Goal: Find specific page/section: Find specific page/section

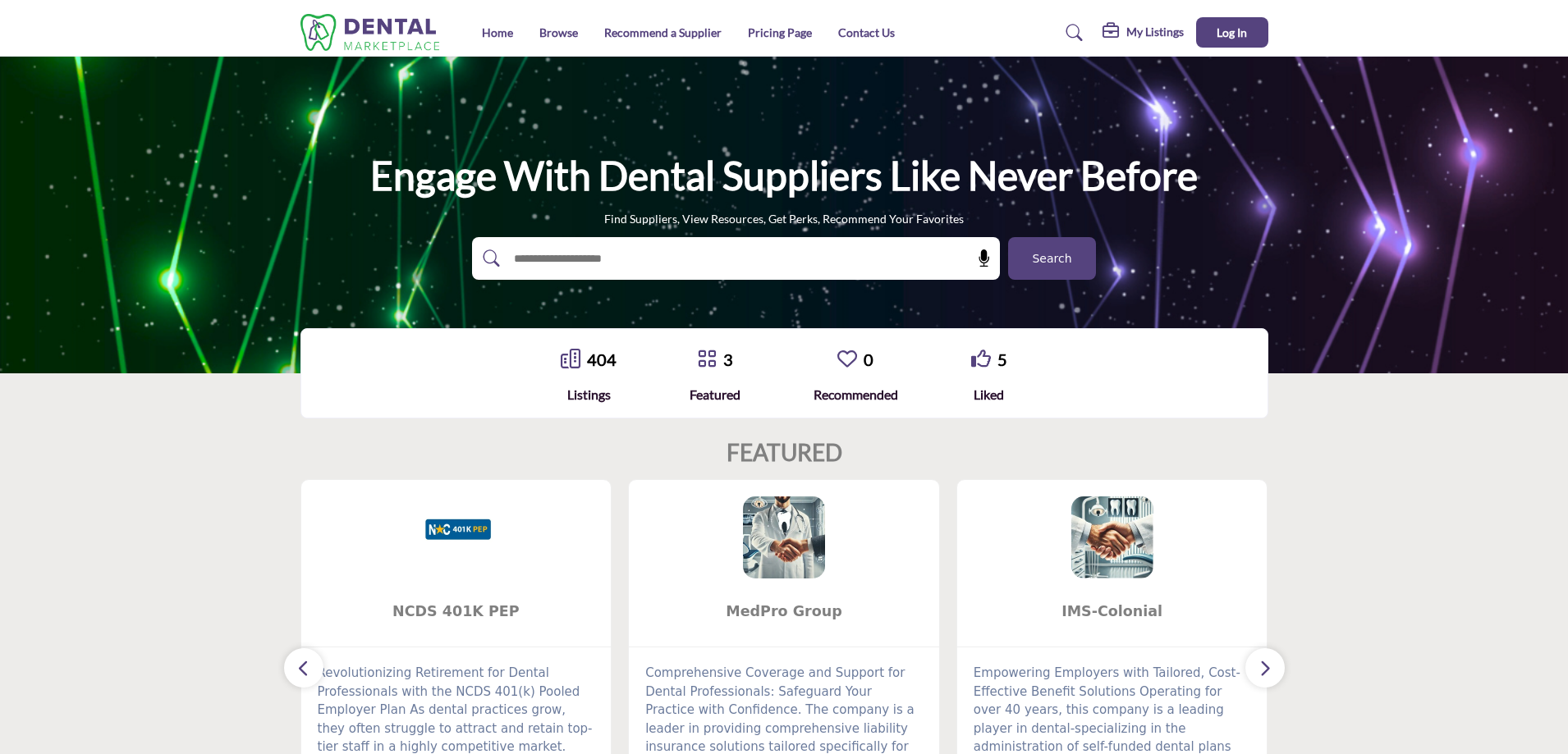
click at [1066, 261] on span "Search" at bounding box center [1051, 259] width 39 height 17
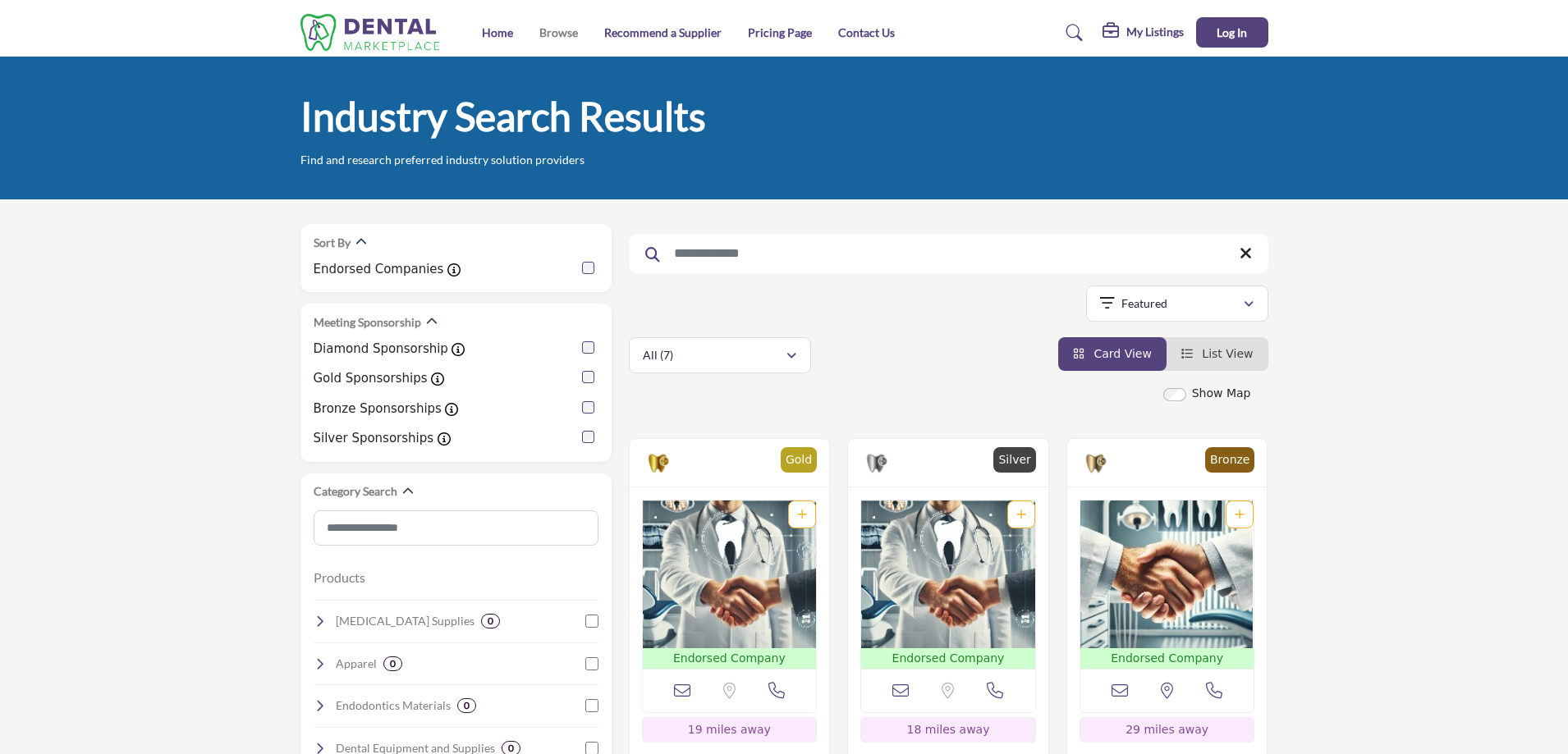
click at [551, 33] on link "Browse" at bounding box center [558, 33] width 38 height 14
click at [497, 35] on link "Home" at bounding box center [497, 33] width 31 height 14
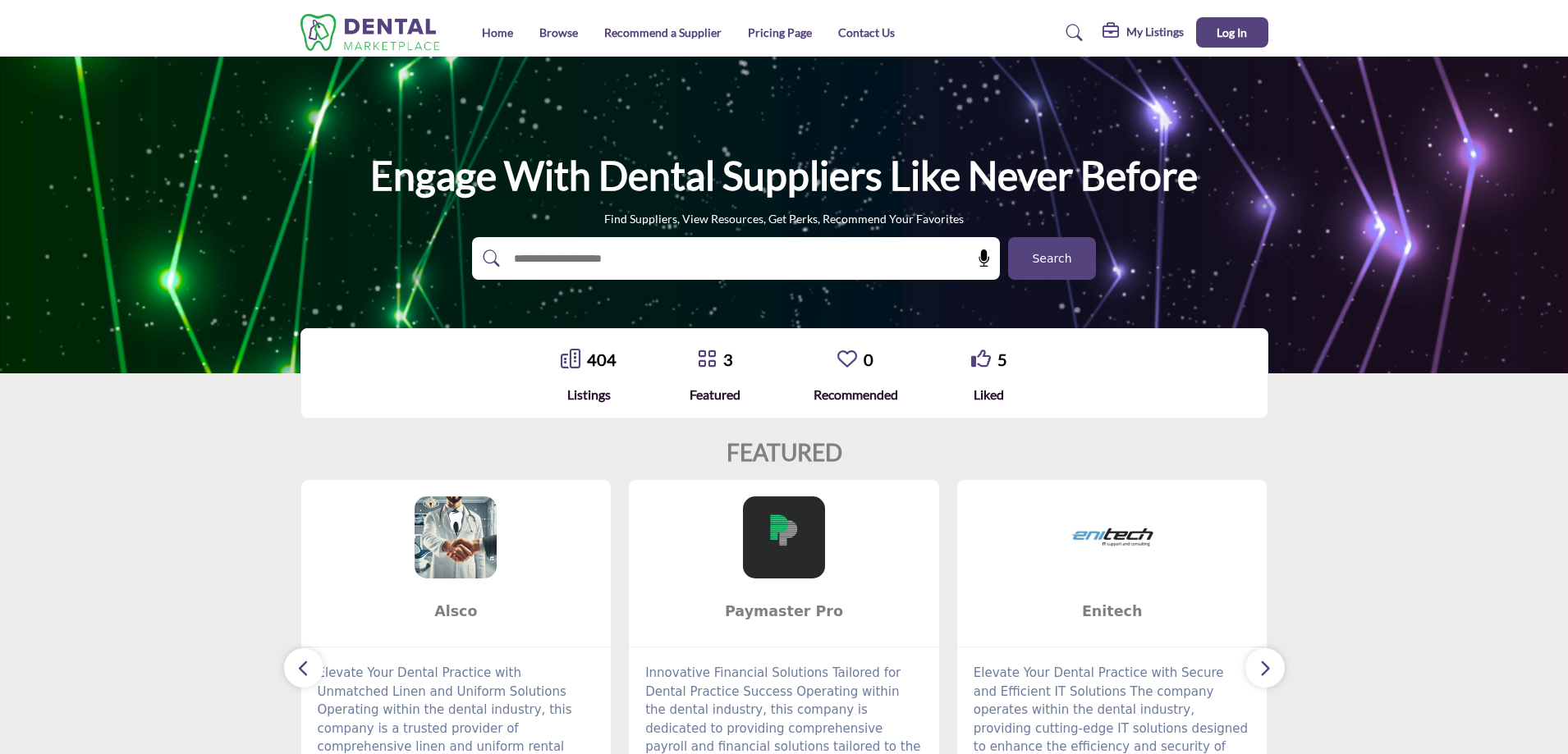
click at [1061, 254] on span "Search" at bounding box center [1051, 259] width 39 height 17
